Goal: Information Seeking & Learning: Learn about a topic

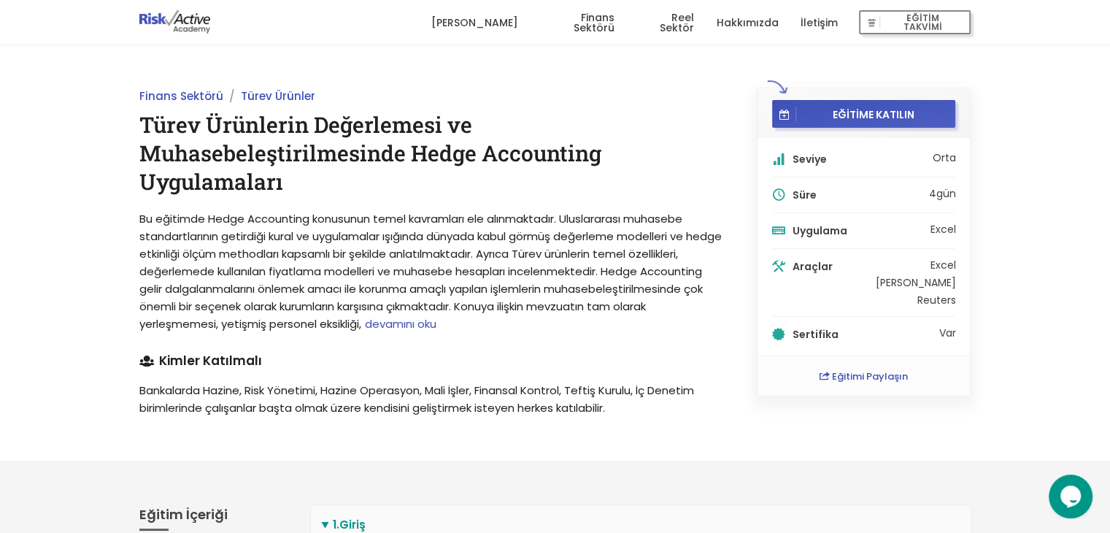
click at [436, 328] on span "devamını oku" at bounding box center [401, 323] width 72 height 15
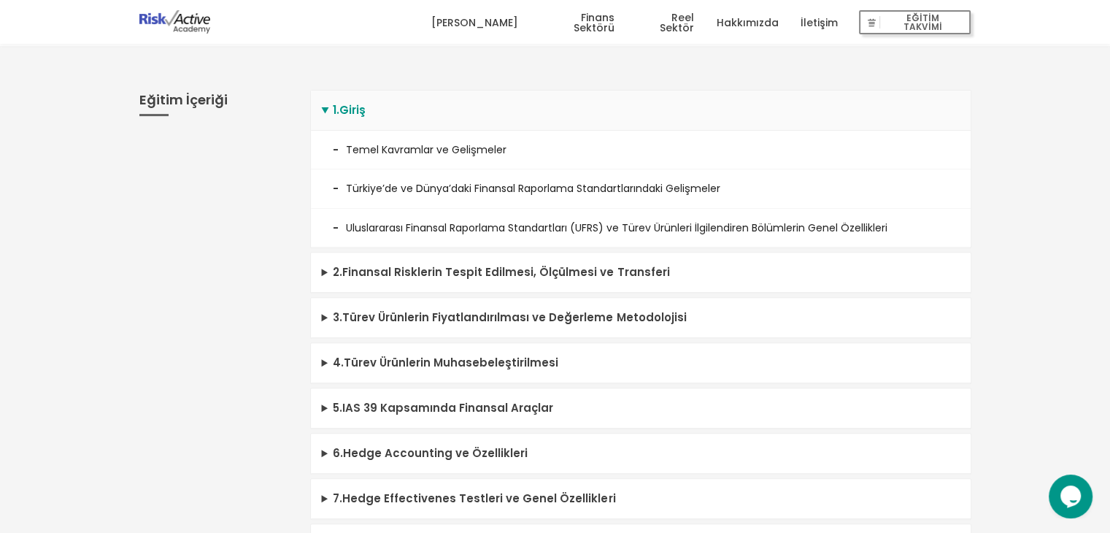
scroll to position [511, 0]
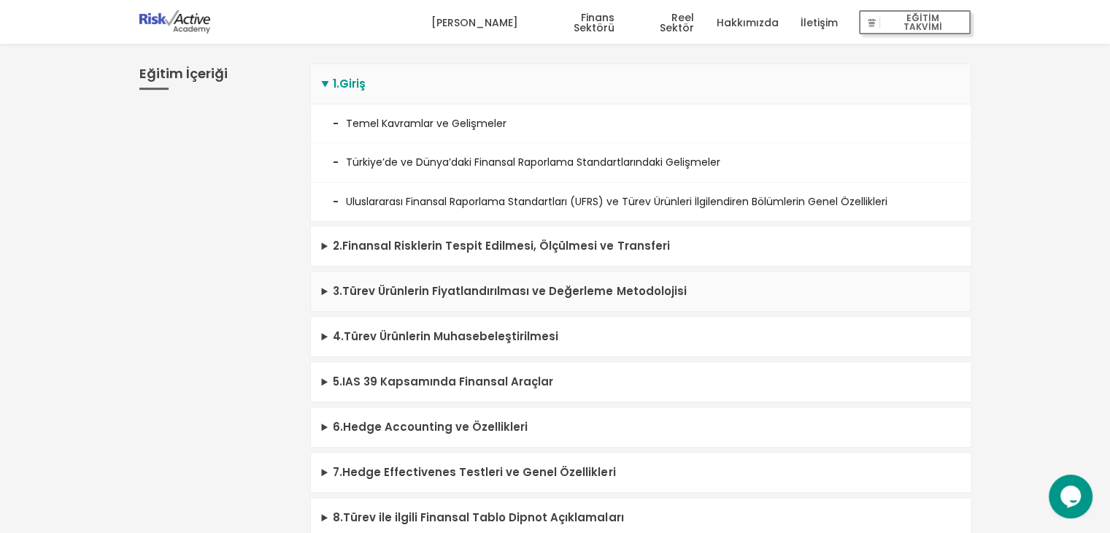
click at [634, 293] on summary "3 . Türev Ürünlerin Fiyatlandırılması ve Değerleme Metodolojisi" at bounding box center [641, 292] width 660 height 40
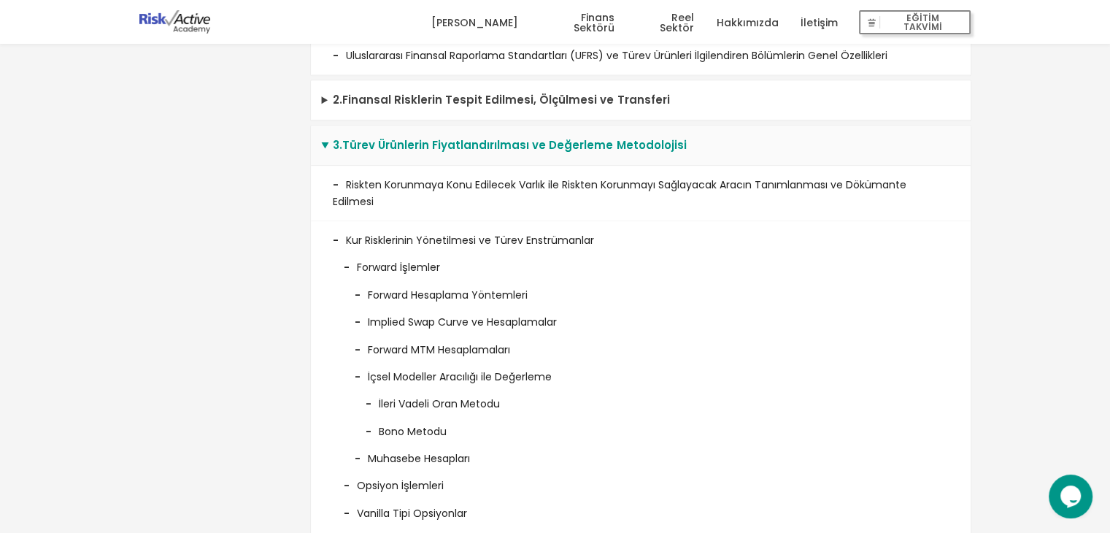
scroll to position [730, 0]
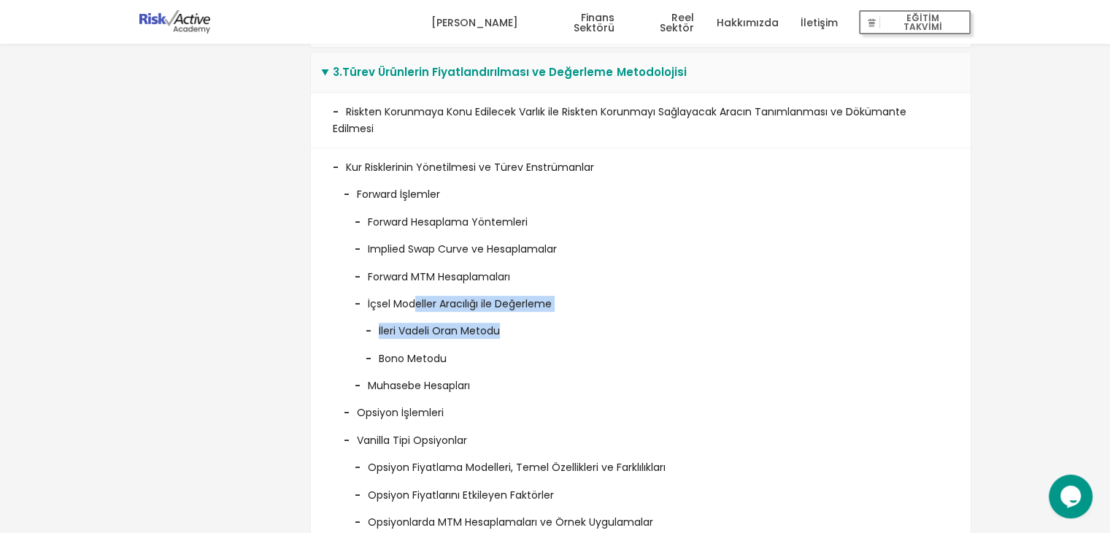
drag, startPoint x: 413, startPoint y: 290, endPoint x: 528, endPoint y: 328, distance: 121.0
click at [528, 328] on li "İçsel Modeller Aracılığı ile Değerleme İleri Vadeli Oran Metodu Bono Metodu" at bounding box center [641, 326] width 594 height 82
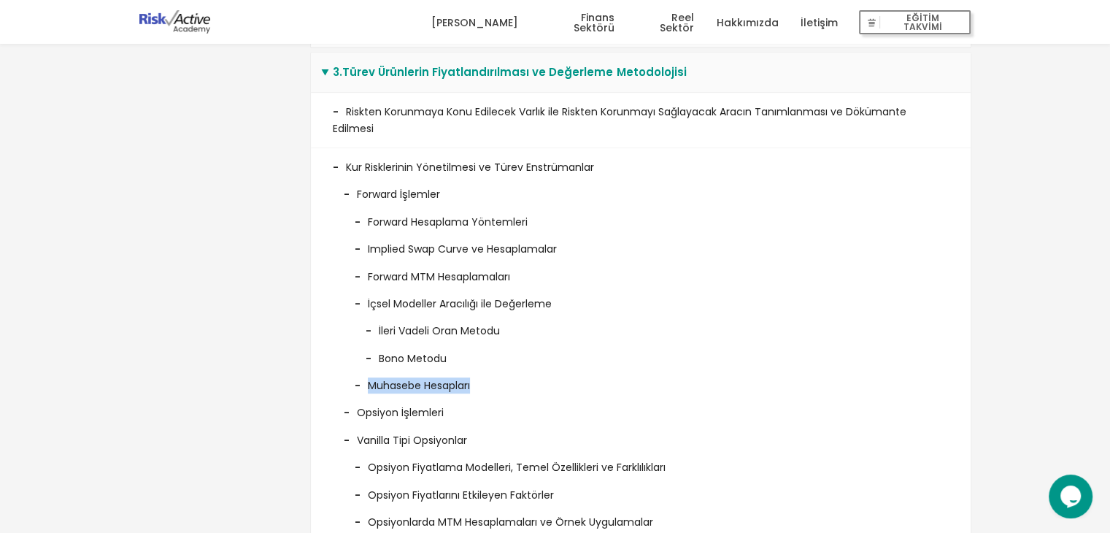
click at [516, 365] on ul "Forward Hesaplama Yöntemleri Implied Swap Curve ve Hesaplamalar Forward MTM Hes…" at bounding box center [641, 298] width 594 height 191
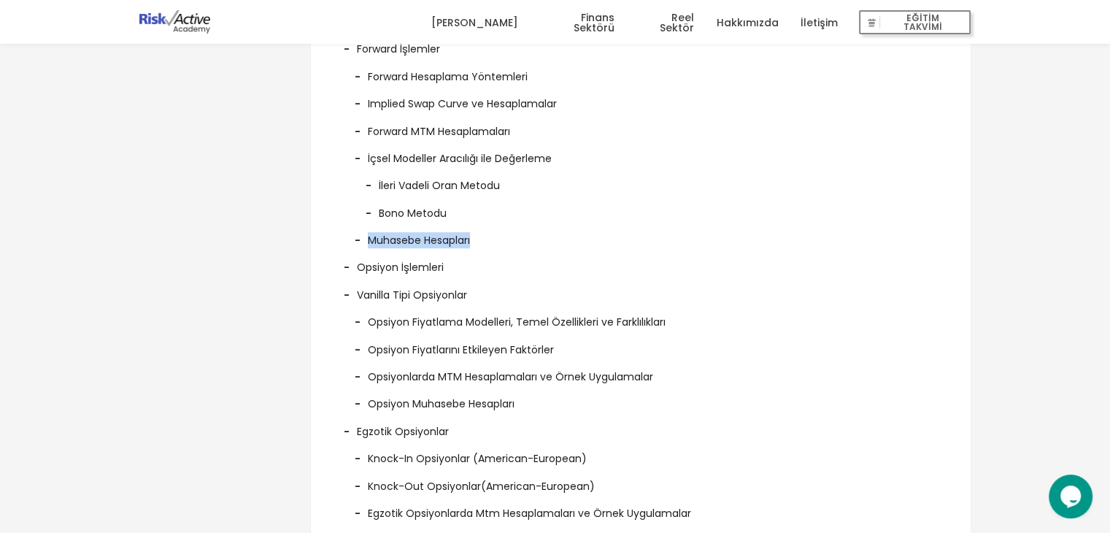
scroll to position [876, 0]
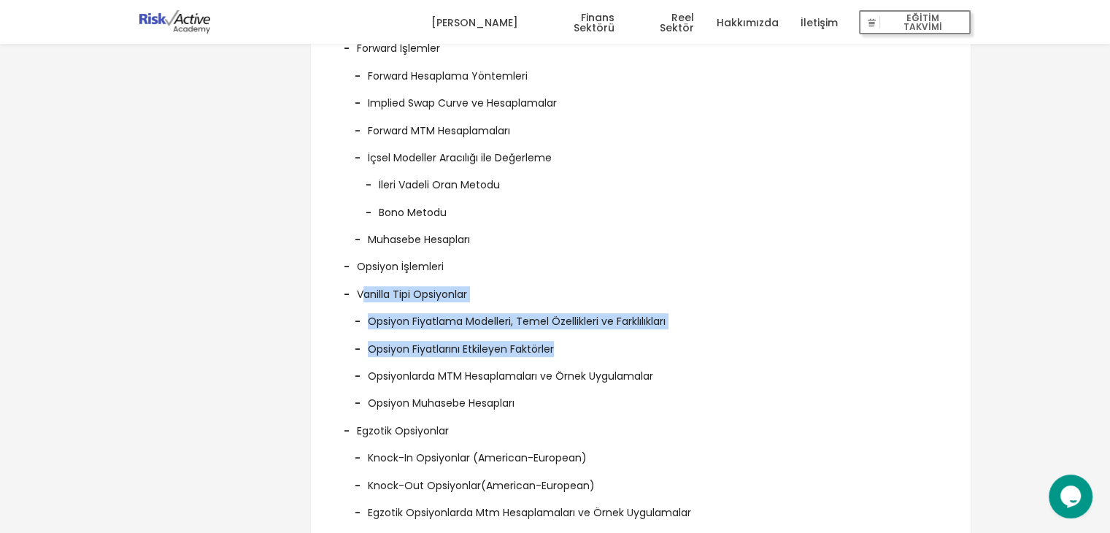
drag, startPoint x: 371, startPoint y: 288, endPoint x: 677, endPoint y: 328, distance: 309.2
click at [677, 328] on li "Vanilla Tipi Opsiyonlar Opsiyon Fiyatlama Modelleri, Temel Özellikleri ve Farkl…" at bounding box center [641, 343] width 616 height 136
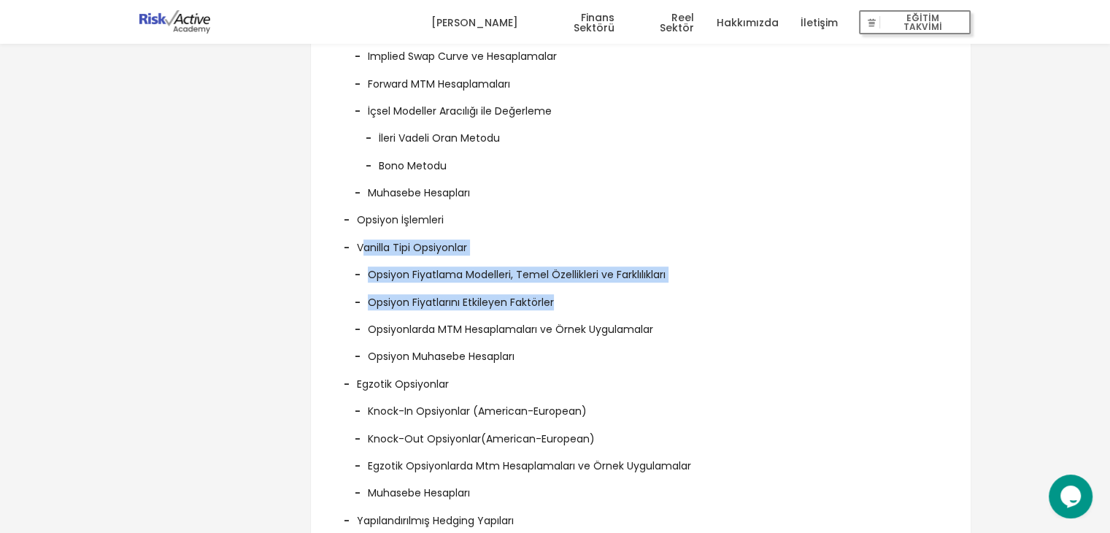
scroll to position [949, 0]
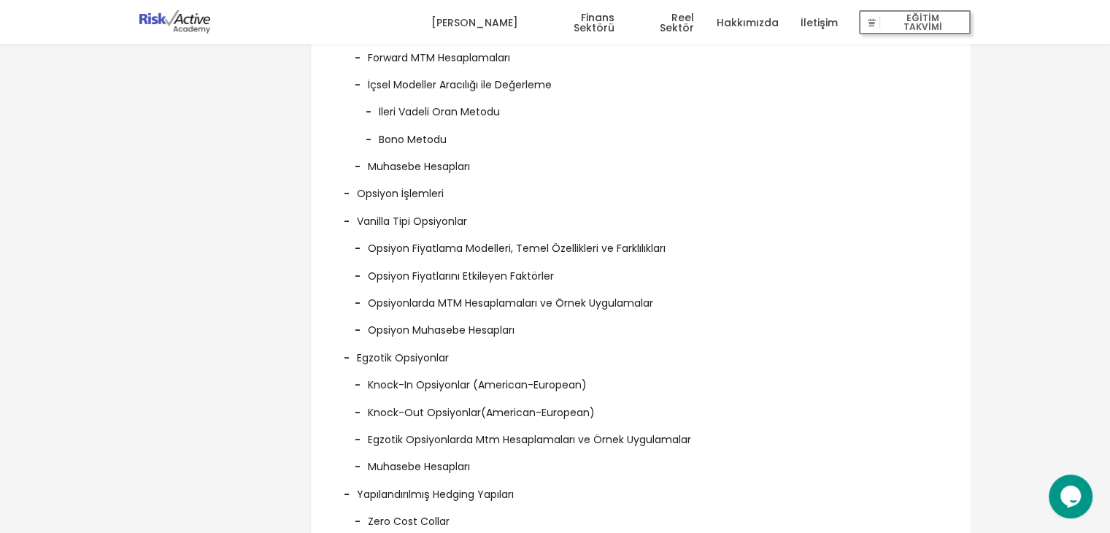
click at [537, 318] on li "Opsiyon Muhasebe Hesapları" at bounding box center [641, 324] width 594 height 27
drag, startPoint x: 369, startPoint y: 268, endPoint x: 571, endPoint y: 264, distance: 202.2
click at [571, 264] on li "Opsiyon Fiyatlarını Etkileyen Faktörler" at bounding box center [641, 270] width 594 height 27
click at [601, 318] on li "Opsiyon Muhasebe Hesapları" at bounding box center [641, 324] width 594 height 27
drag, startPoint x: 415, startPoint y: 309, endPoint x: 596, endPoint y: 300, distance: 181.2
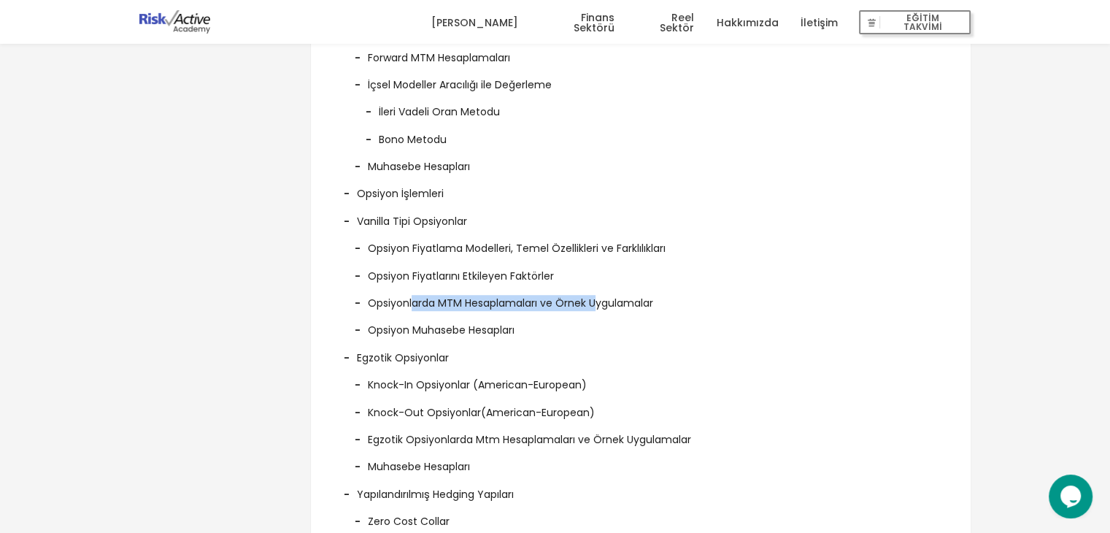
click at [596, 300] on li "Opsiyonlarda MTM Hesaplamaları ve Örnek Uygulamalar" at bounding box center [641, 297] width 594 height 27
